Goal: Task Accomplishment & Management: Manage account settings

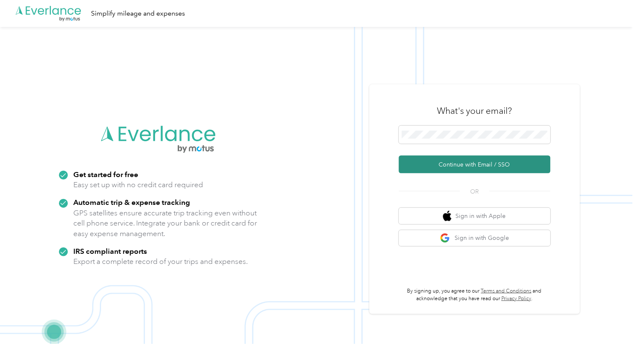
click at [454, 166] on button "Continue with Email / SSO" at bounding box center [475, 164] width 152 height 18
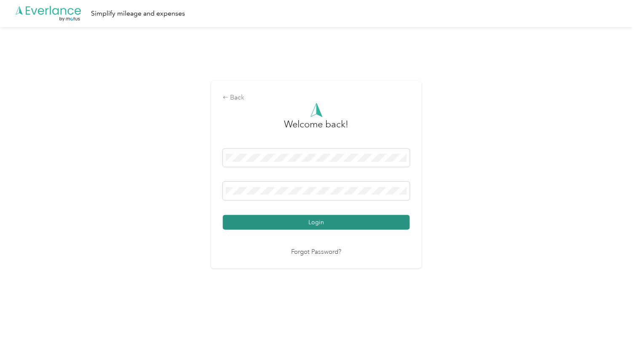
click at [339, 217] on button "Login" at bounding box center [316, 222] width 187 height 15
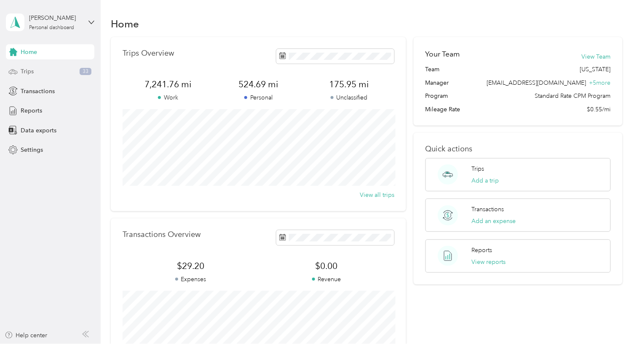
click at [26, 66] on div "Trips 33" at bounding box center [50, 71] width 88 height 15
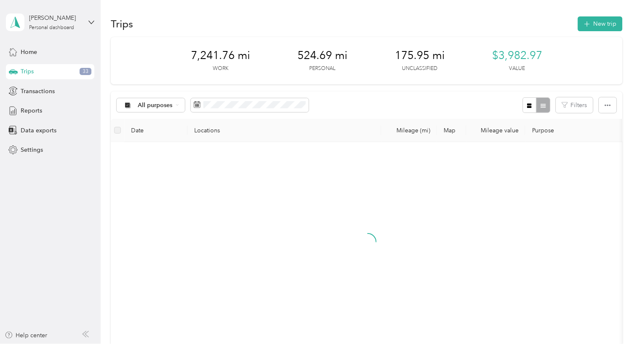
click at [246, 88] on div "7,241.76 mi Work 524.69 mi Personal 175.95 mi Unclassified $3,982.97 Value All …" at bounding box center [366, 211] width 511 height 349
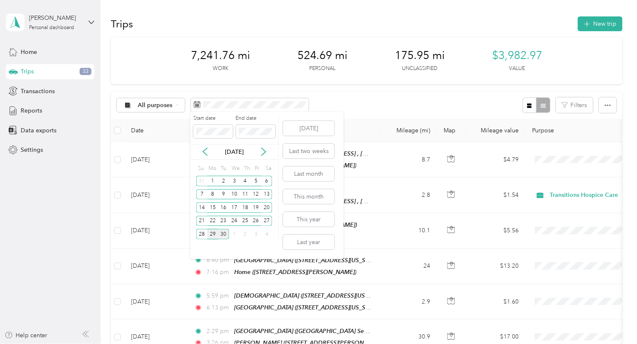
click at [213, 232] on div "29" at bounding box center [212, 234] width 11 height 11
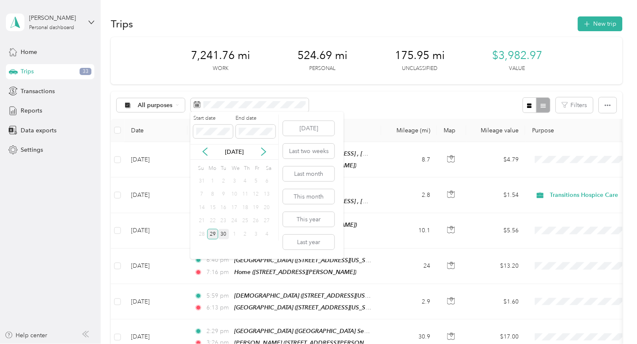
click at [213, 232] on div "29" at bounding box center [212, 234] width 11 height 11
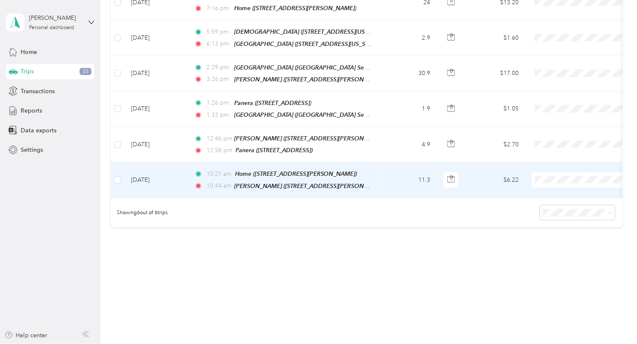
scroll to position [365, 0]
click at [371, 197] on td "10:21 am Home (31 Juliana Way NW, Cartersville, GA, United States , Cartersvill…" at bounding box center [284, 179] width 194 height 35
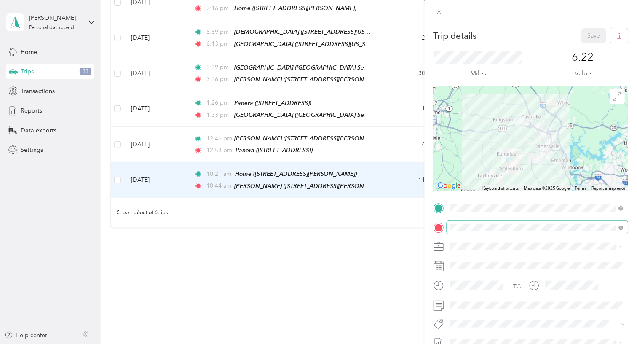
click at [464, 221] on span at bounding box center [537, 227] width 181 height 13
click at [483, 221] on span at bounding box center [537, 227] width 181 height 13
click at [512, 133] on span "901 Douthit Ferry Rd, Cartersville, GA , 30120, Cartersville, GA, United States" at bounding box center [492, 136] width 53 height 7
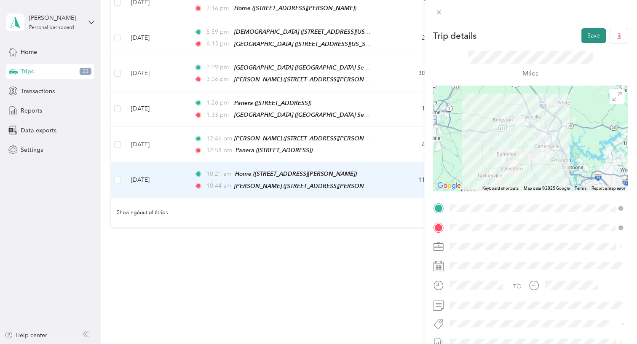
click at [586, 36] on button "Save" at bounding box center [593, 35] width 24 height 15
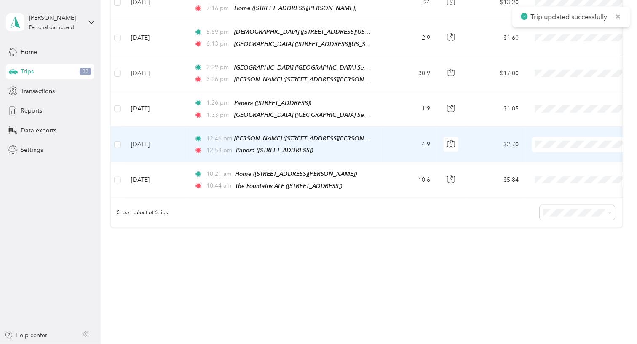
click at [399, 148] on td "4.9" at bounding box center [409, 144] width 56 height 35
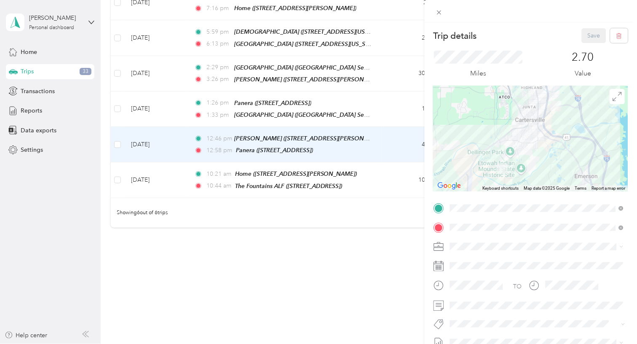
click at [499, 250] on span "901 Douthit Ferry Rd, Cartersville, GA , 30120, Cartersville, GA, United States" at bounding box center [492, 249] width 53 height 7
click at [591, 32] on button "Save" at bounding box center [593, 35] width 24 height 15
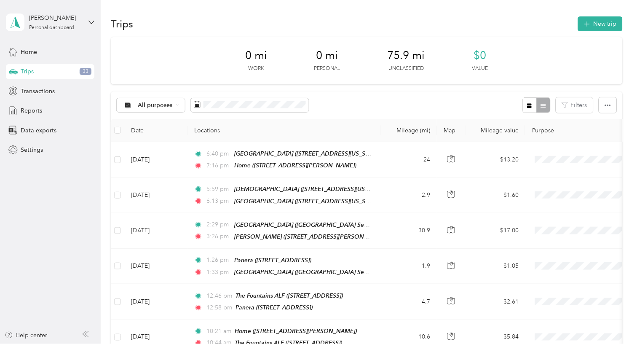
click at [258, 92] on div "All purposes Filters" at bounding box center [366, 104] width 511 height 27
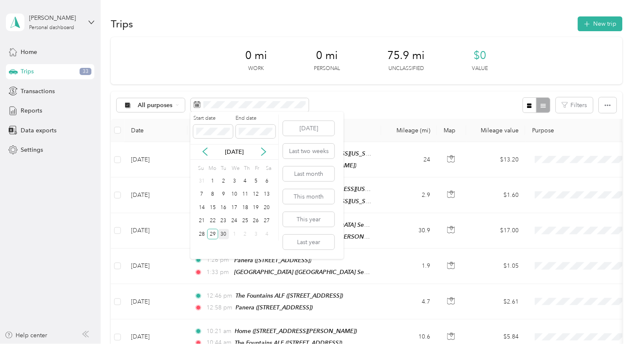
click at [226, 232] on div "30" at bounding box center [223, 234] width 11 height 11
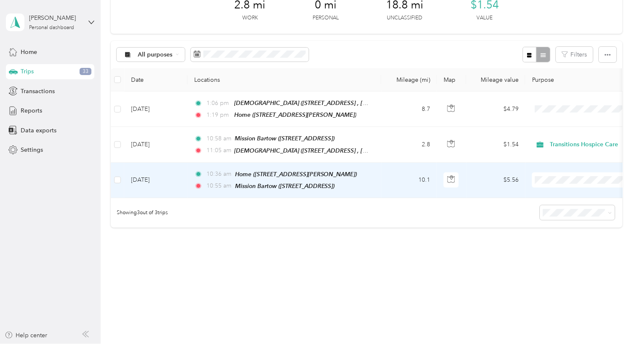
scroll to position [9, 0]
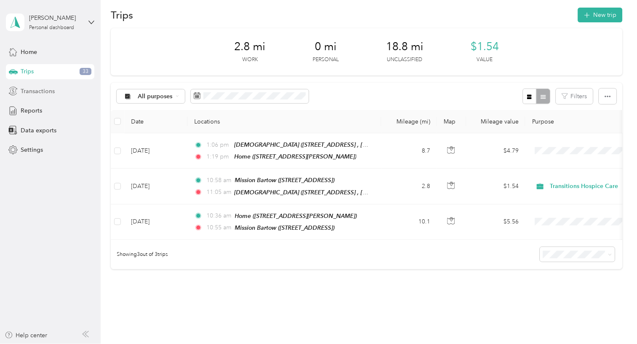
click at [27, 91] on span "Transactions" at bounding box center [38, 91] width 34 height 9
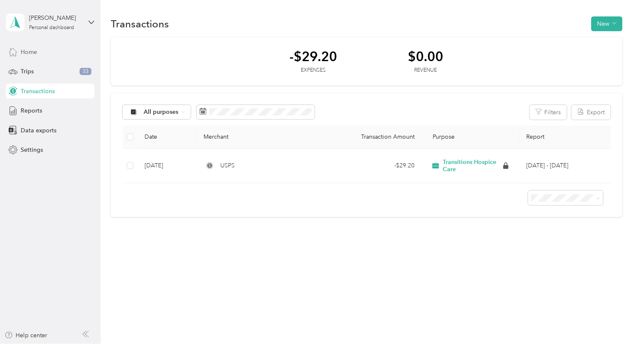
click at [35, 56] on span "Home" at bounding box center [29, 52] width 16 height 9
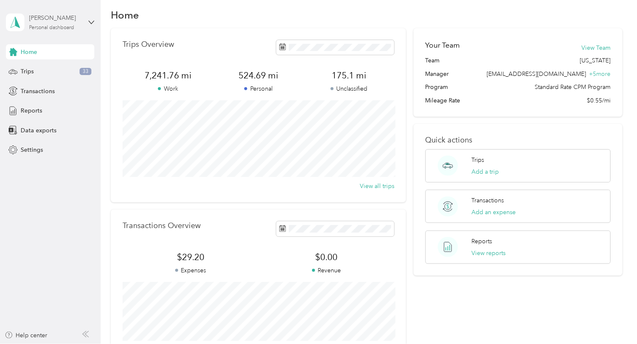
click at [64, 25] on div "Personal dashboard" at bounding box center [51, 27] width 45 height 5
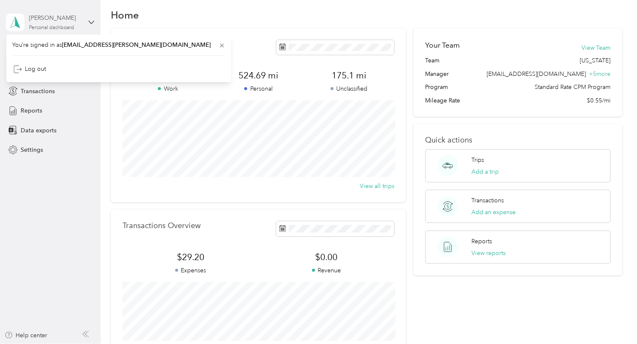
click at [69, 23] on div "Tim Samples Personal dashboard" at bounding box center [55, 21] width 53 height 17
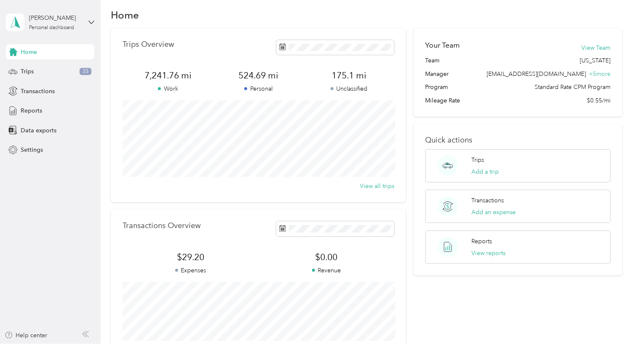
click at [256, 30] on div "Trips Overview 7,241.76 mi Work 524.69 mi Personal 175.1 mi Unclassified View a…" at bounding box center [258, 115] width 295 height 174
click at [486, 208] on button "Add an expense" at bounding box center [493, 212] width 44 height 9
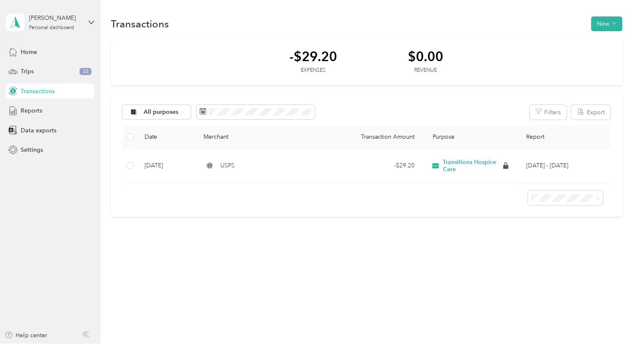
click at [391, 93] on div "All purposes Filters Export Date Merchant Transaction Amount Purpose Report May…" at bounding box center [366, 155] width 511 height 124
click at [602, 16] on button "New" at bounding box center [606, 23] width 31 height 15
click at [601, 28] on span "Expense" at bounding box center [607, 29] width 23 height 9
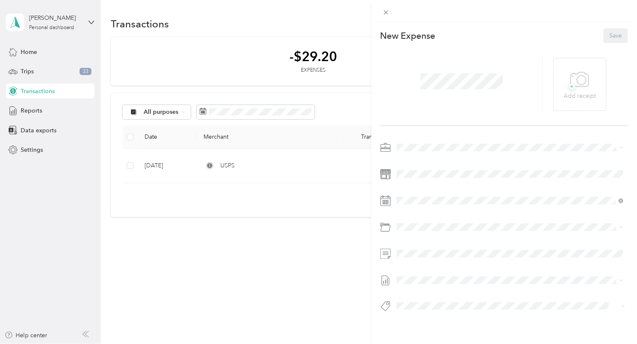
click at [264, 29] on div "This expense cannot be edited because it is either under review, approved, or p…" at bounding box center [318, 172] width 637 height 344
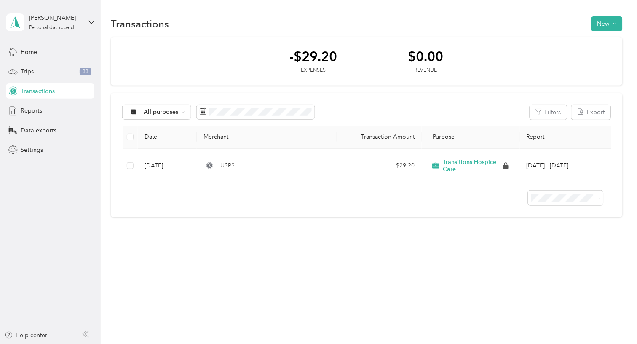
click at [221, 65] on div "-$29.20 Expenses $0.00 Revenue" at bounding box center [366, 61] width 511 height 49
